Goal: Find contact information: Find contact information

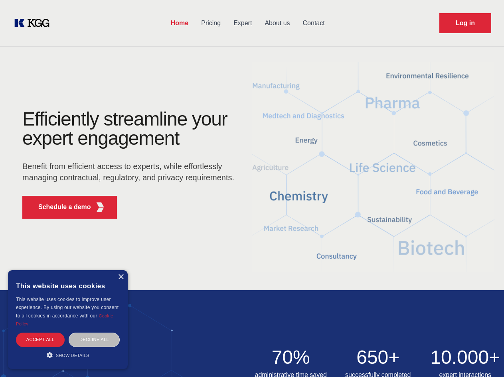
click at [252, 188] on div "Efficiently streamline your expert engagement Benefit from efficient access to …" at bounding box center [131, 166] width 243 height 115
click at [60, 207] on p "Schedule a demo" at bounding box center [64, 207] width 53 height 10
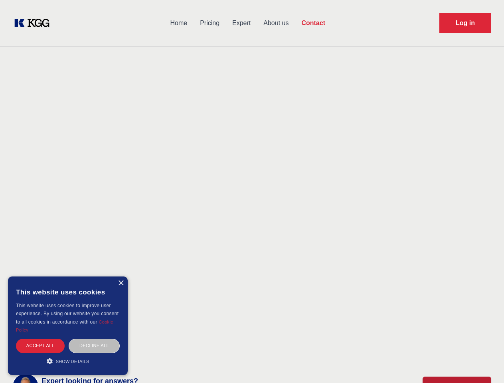
click at [121, 277] on div "× This website uses cookies This website uses cookies to improve user experienc…" at bounding box center [68, 326] width 120 height 99
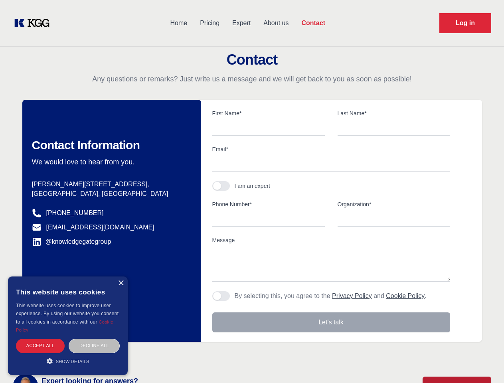
click at [40, 339] on div "Accept all" at bounding box center [40, 346] width 49 height 14
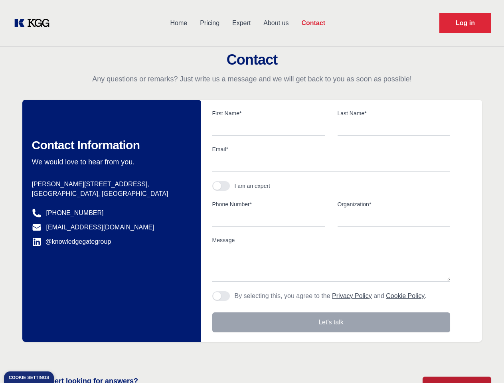
click at [94, 339] on div "Contact Information We would love to hear from you. Postal address [PERSON_NAME…" at bounding box center [111, 221] width 179 height 242
click at [68, 355] on main "Contact Any questions or remarks? Just write us a message and we will get back …" at bounding box center [252, 208] width 504 height 416
